Goal: Transaction & Acquisition: Purchase product/service

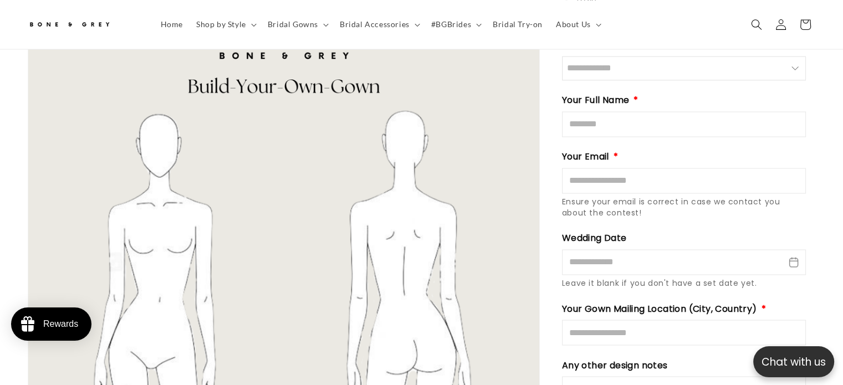
scroll to position [0, 574]
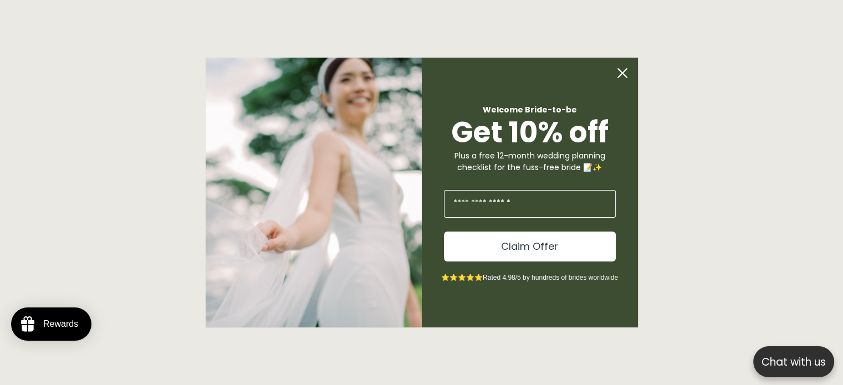
drag, startPoint x: 628, startPoint y: 74, endPoint x: 728, endPoint y: 153, distance: 127.5
click at [628, 74] on icon "Close dialog" at bounding box center [623, 73] width 22 height 22
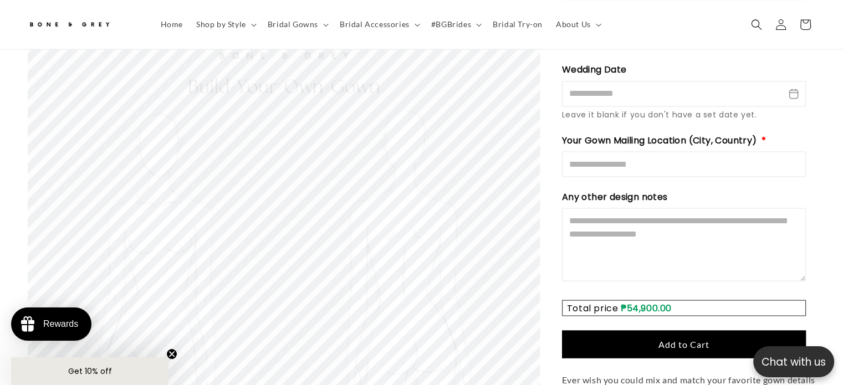
scroll to position [1990, 0]
drag, startPoint x: 669, startPoint y: 322, endPoint x: 729, endPoint y: 286, distance: 69.7
click at [669, 338] on span "Add to Cart" at bounding box center [684, 343] width 51 height 11
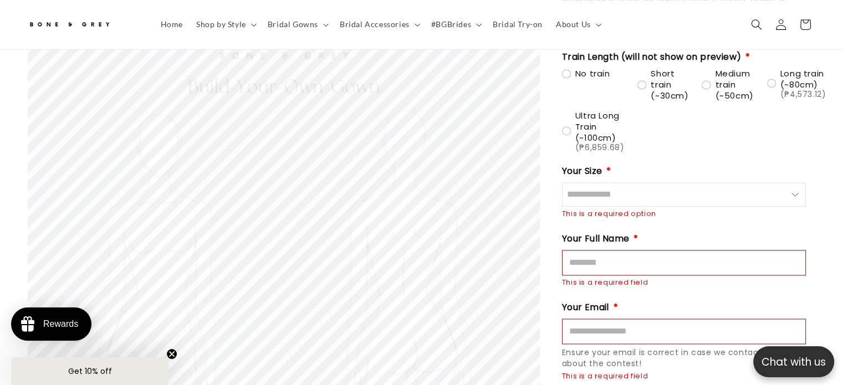
scroll to position [0, 0]
click at [627, 182] on input "Size" at bounding box center [684, 194] width 244 height 24
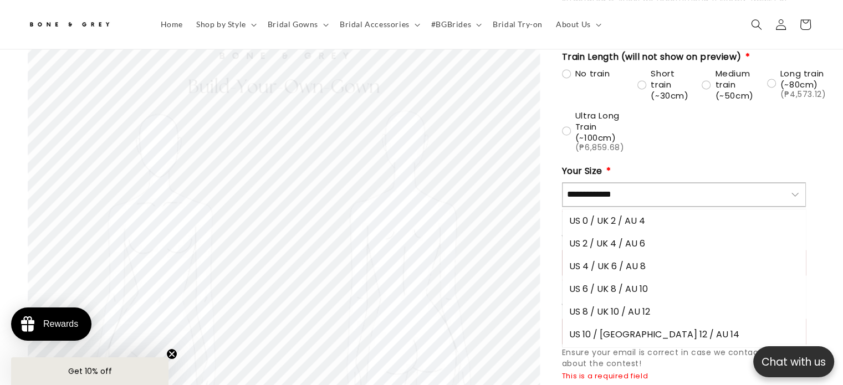
scroll to position [0, 287]
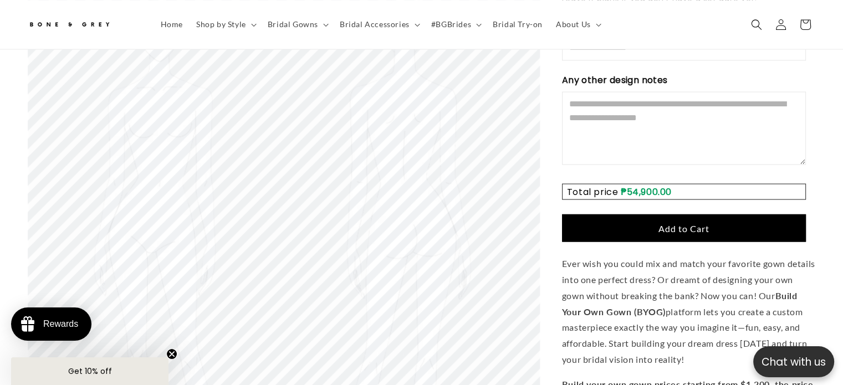
scroll to position [0, 287]
